Goal: Task Accomplishment & Management: Complete application form

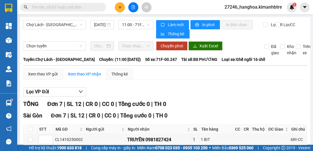
click at [124, 6] on button at bounding box center [120, 7] width 10 height 10
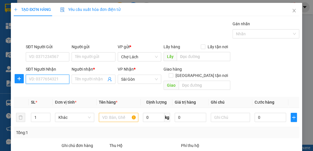
click at [49, 79] on input "SĐT Người Nhận" at bounding box center [48, 79] width 44 height 9
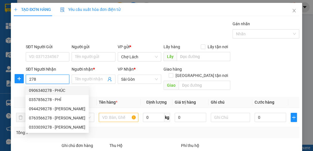
drag, startPoint x: 54, startPoint y: 91, endPoint x: 54, endPoint y: 71, distance: 19.5
click at [54, 90] on div "0906340278 - PHÚC" at bounding box center [57, 90] width 56 height 6
type input "0906340278"
type input "PHÚC"
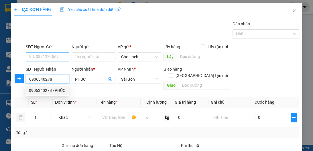
type input "0906340278"
click at [58, 58] on input "SĐT Người Gửi" at bounding box center [48, 56] width 44 height 9
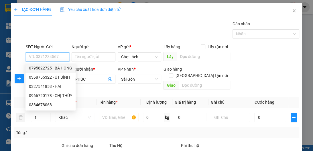
drag, startPoint x: 62, startPoint y: 70, endPoint x: 82, endPoint y: 85, distance: 25.0
click at [62, 70] on div "0795822725 - BA HỒNG" at bounding box center [50, 68] width 43 height 6
type input "0795822725"
type input "BA [DEMOGRAPHIC_DATA]"
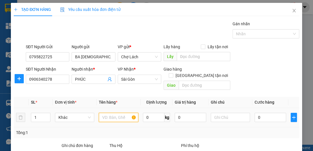
click at [109, 113] on input "text" at bounding box center [118, 117] width 39 height 9
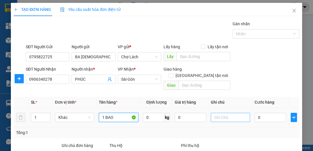
type input "1 BAO"
click at [219, 113] on input "text" at bounding box center [230, 117] width 39 height 9
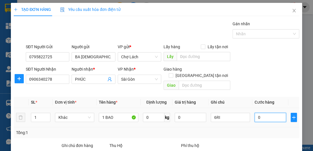
click at [260, 114] on input "0" at bounding box center [271, 117] width 32 height 9
click at [222, 113] on input "6RI" at bounding box center [230, 117] width 39 height 9
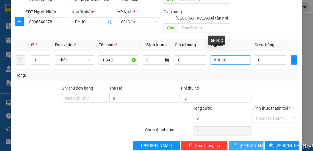
scroll to position [61, 0]
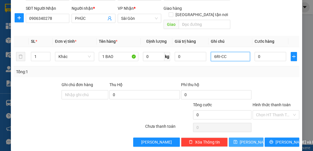
type input "6RI-CC"
drag, startPoint x: 250, startPoint y: 137, endPoint x: 246, endPoint y: 143, distance: 7.2
click at [250, 137] on button "[PERSON_NAME]" at bounding box center [246, 141] width 35 height 9
